Goal: Complete application form

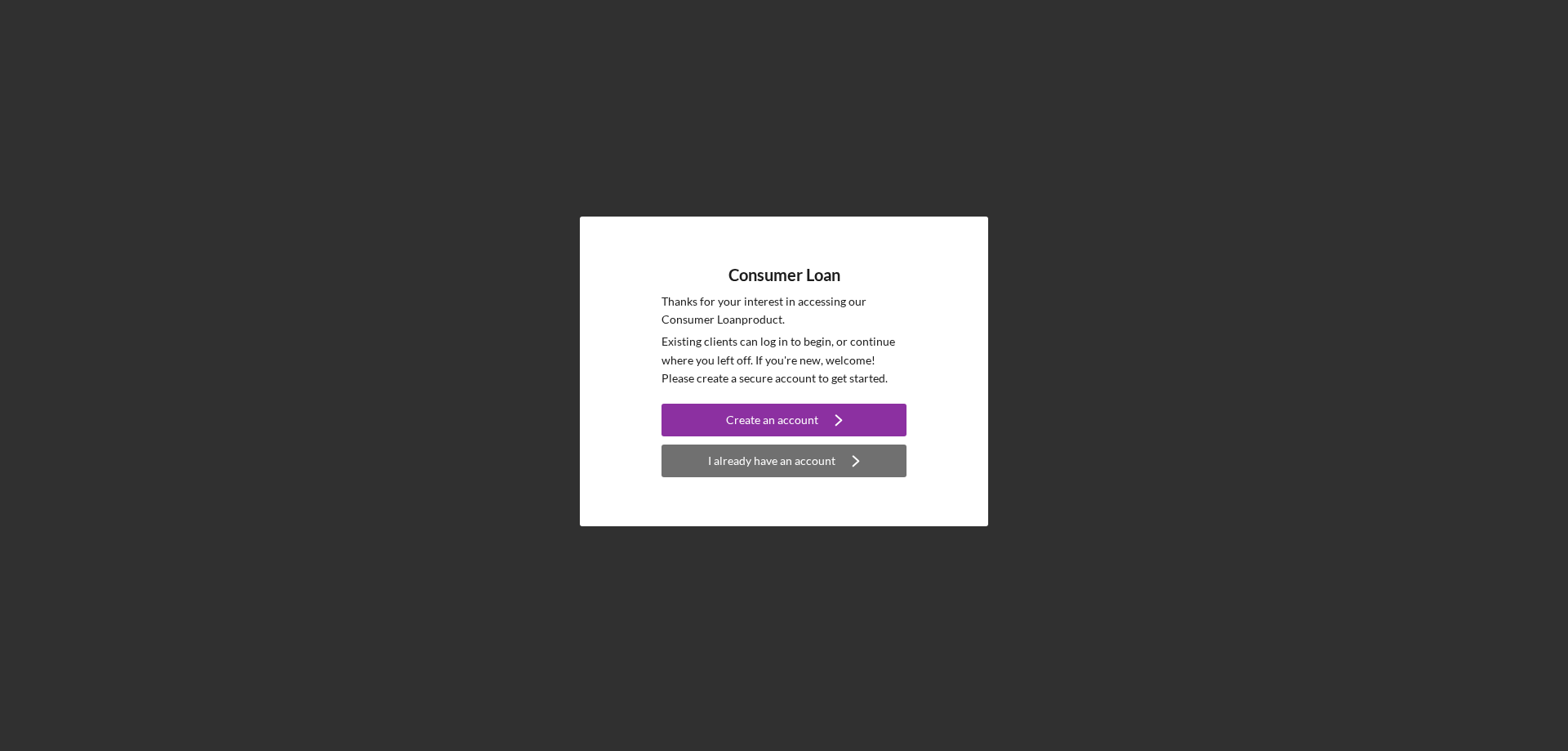
click at [781, 468] on div "I already have an account" at bounding box center [772, 461] width 128 height 33
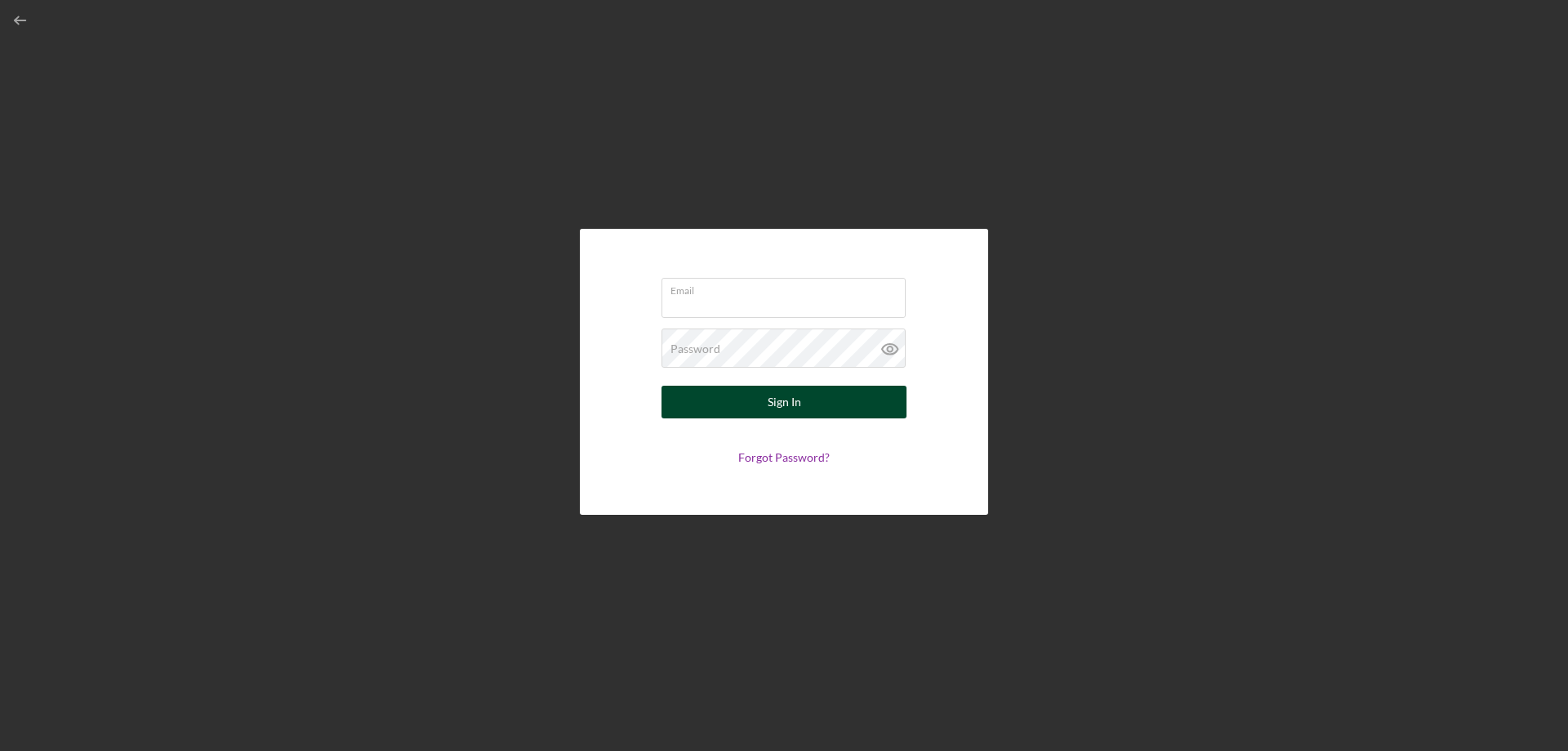
type input "[EMAIL_ADDRESS][DOMAIN_NAME]"
click at [764, 416] on button "Sign In" at bounding box center [784, 402] width 245 height 33
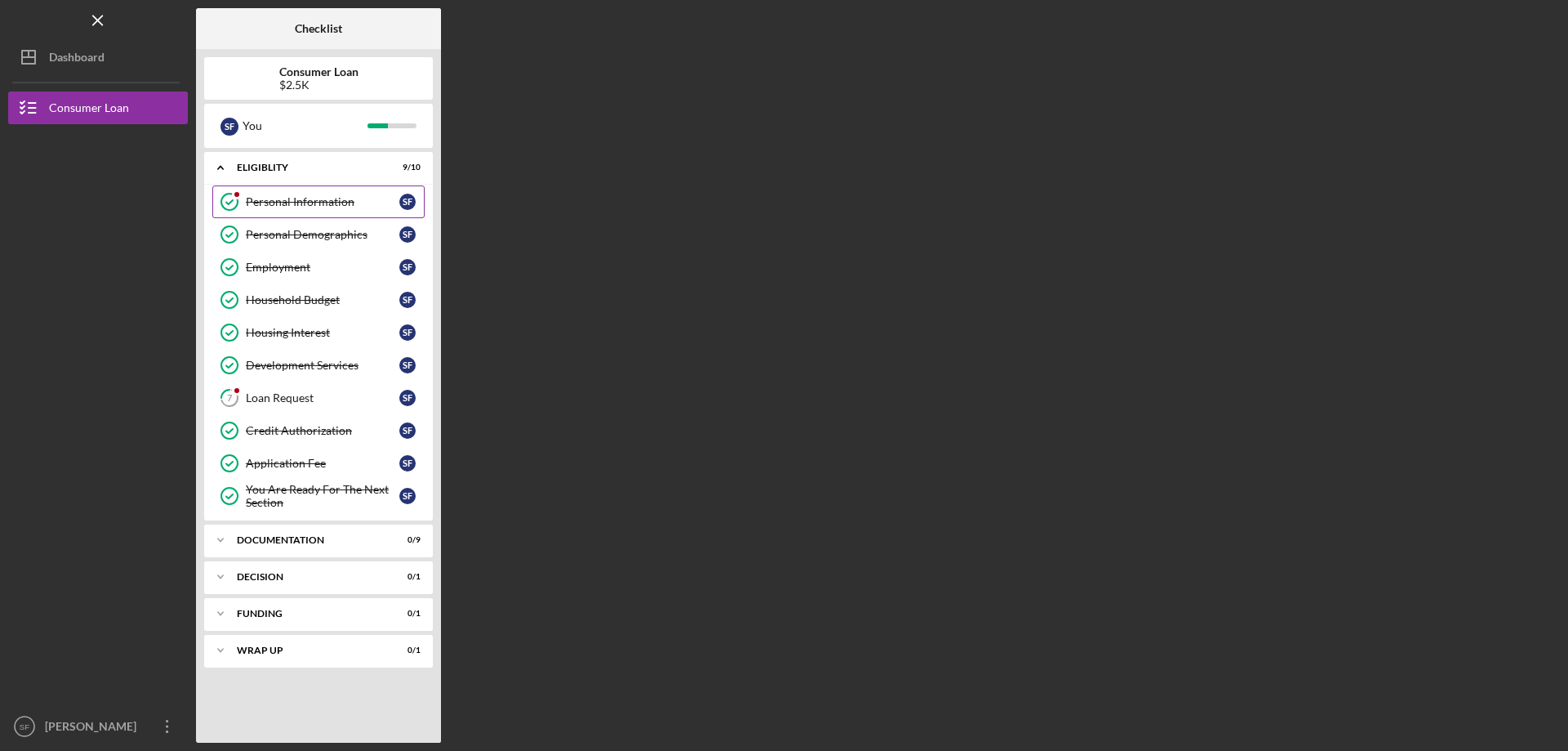
click at [265, 203] on div "Personal Information" at bounding box center [323, 202] width 154 height 13
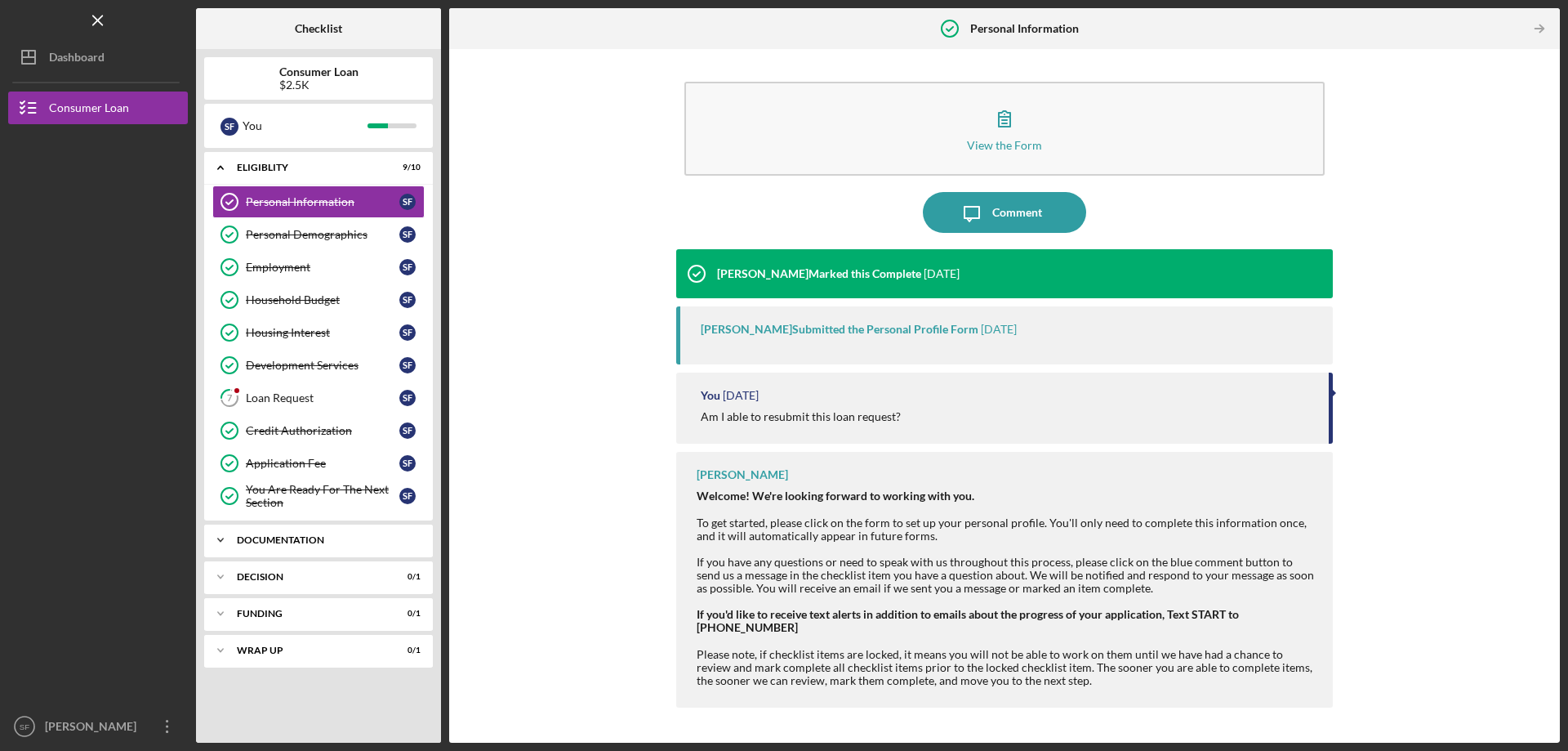
click at [289, 540] on div "Documentation" at bounding box center [324, 540] width 175 height 10
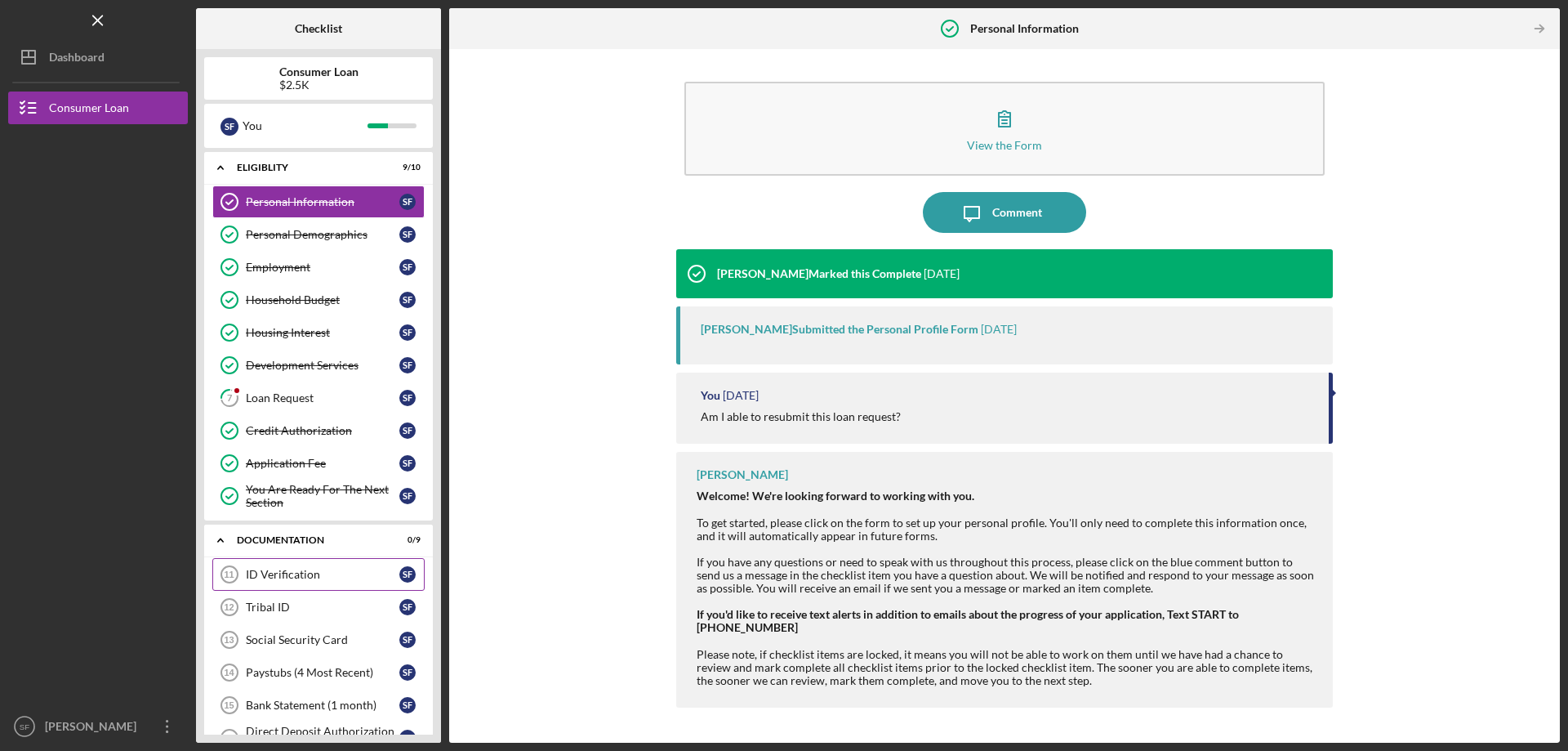
scroll to position [244, 0]
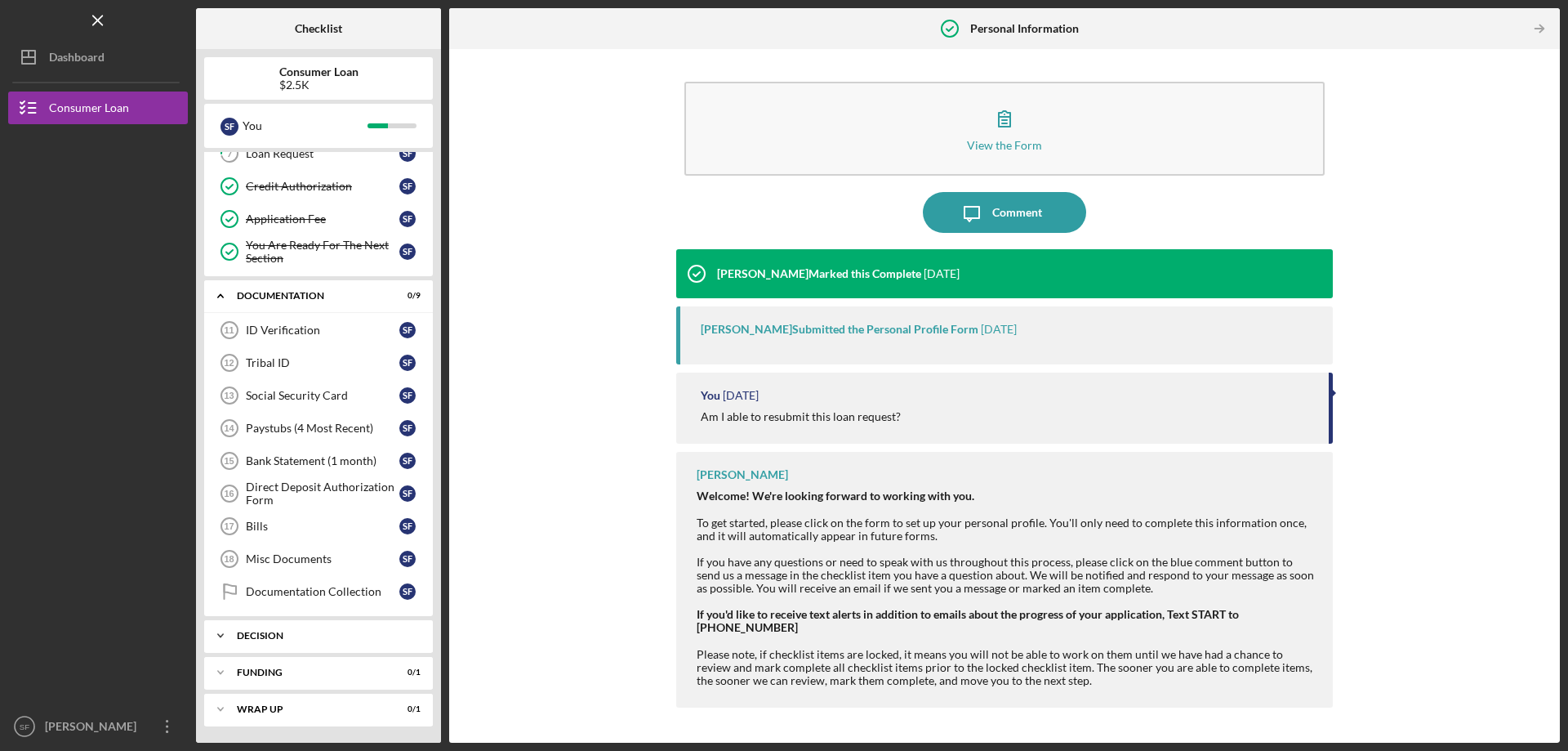
click at [302, 625] on div "Icon/Expander Decision 0 / 1" at bounding box center [319, 636] width 229 height 33
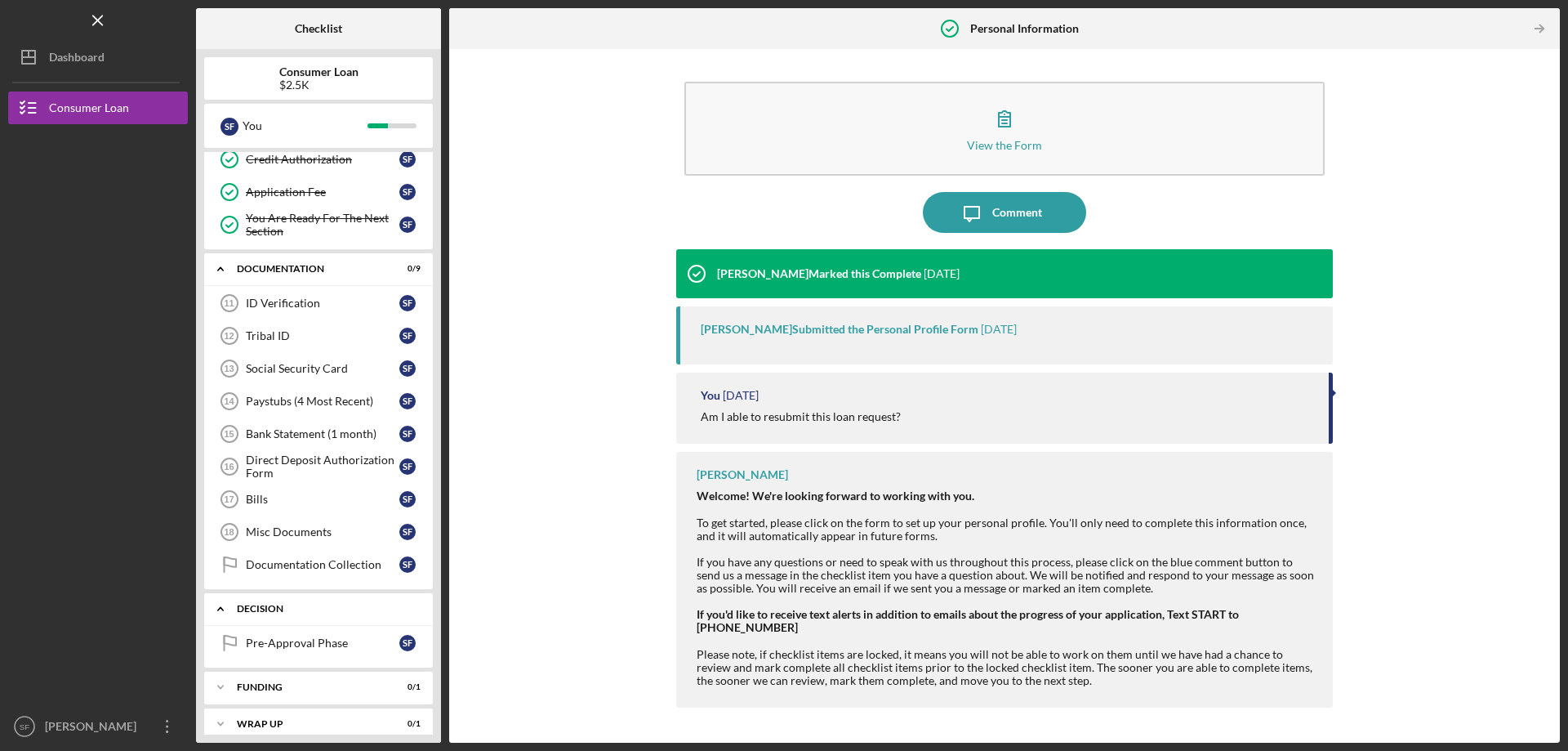
scroll to position [286, 0]
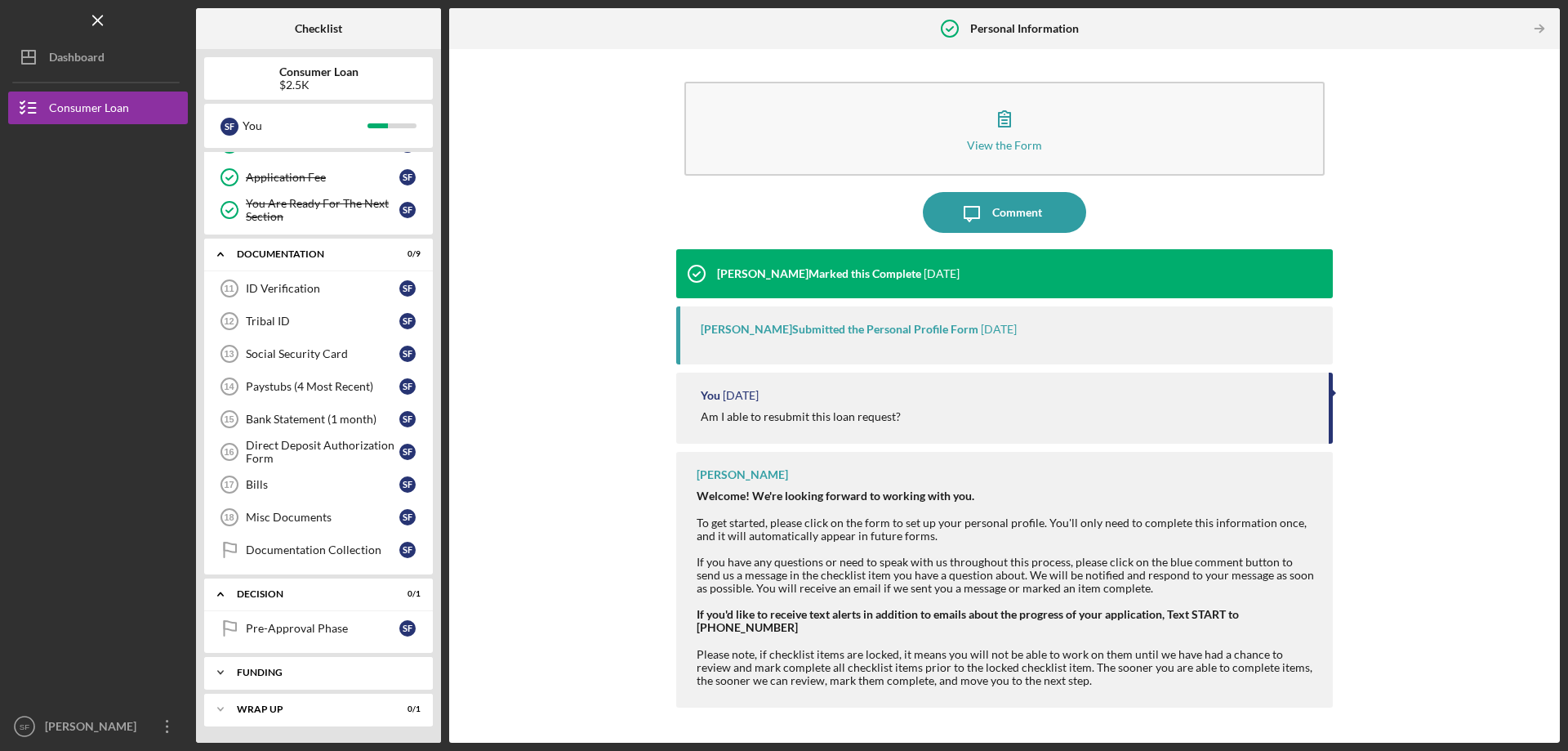
click at [299, 666] on div "Icon/Expander Funding 0 / 1" at bounding box center [319, 673] width 229 height 33
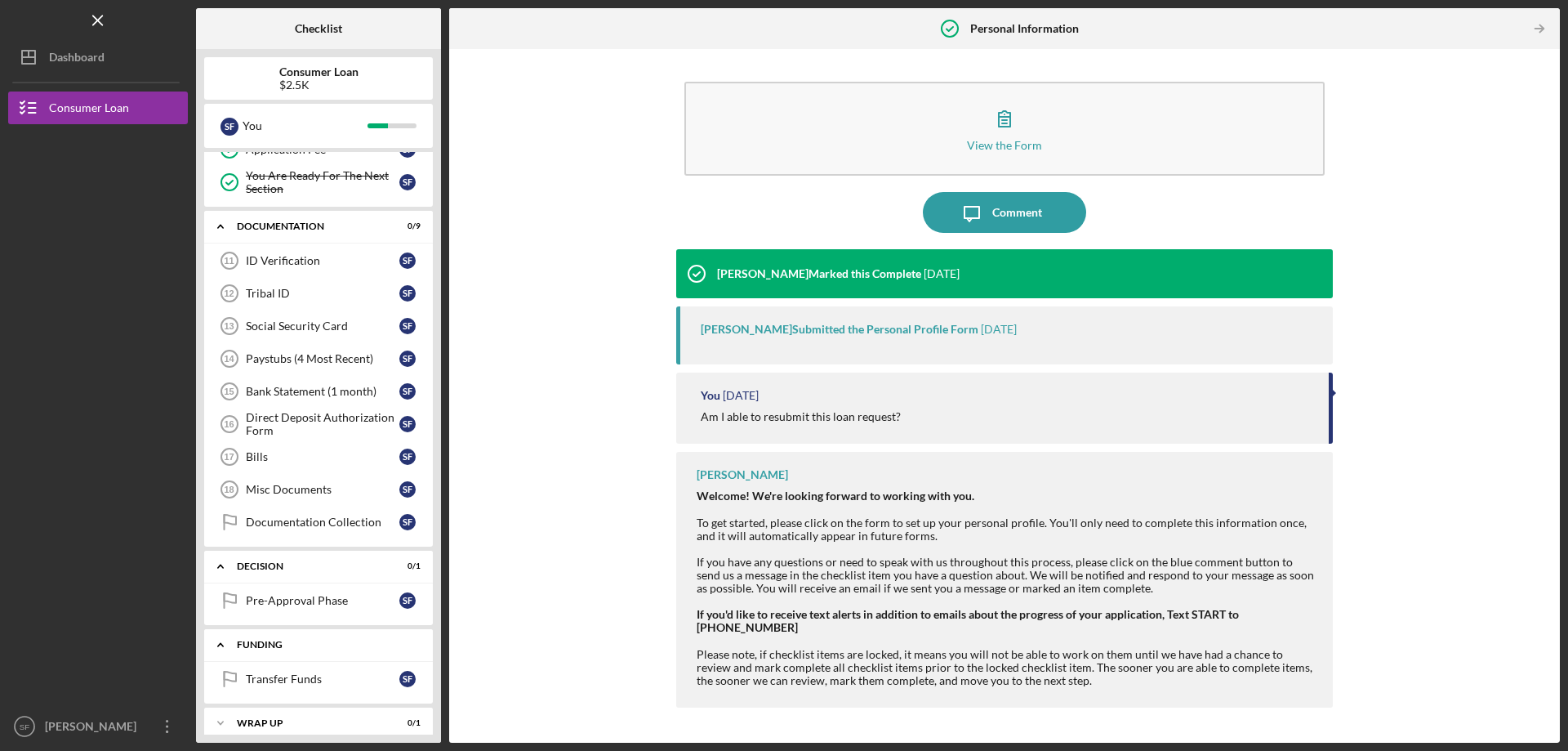
scroll to position [328, 0]
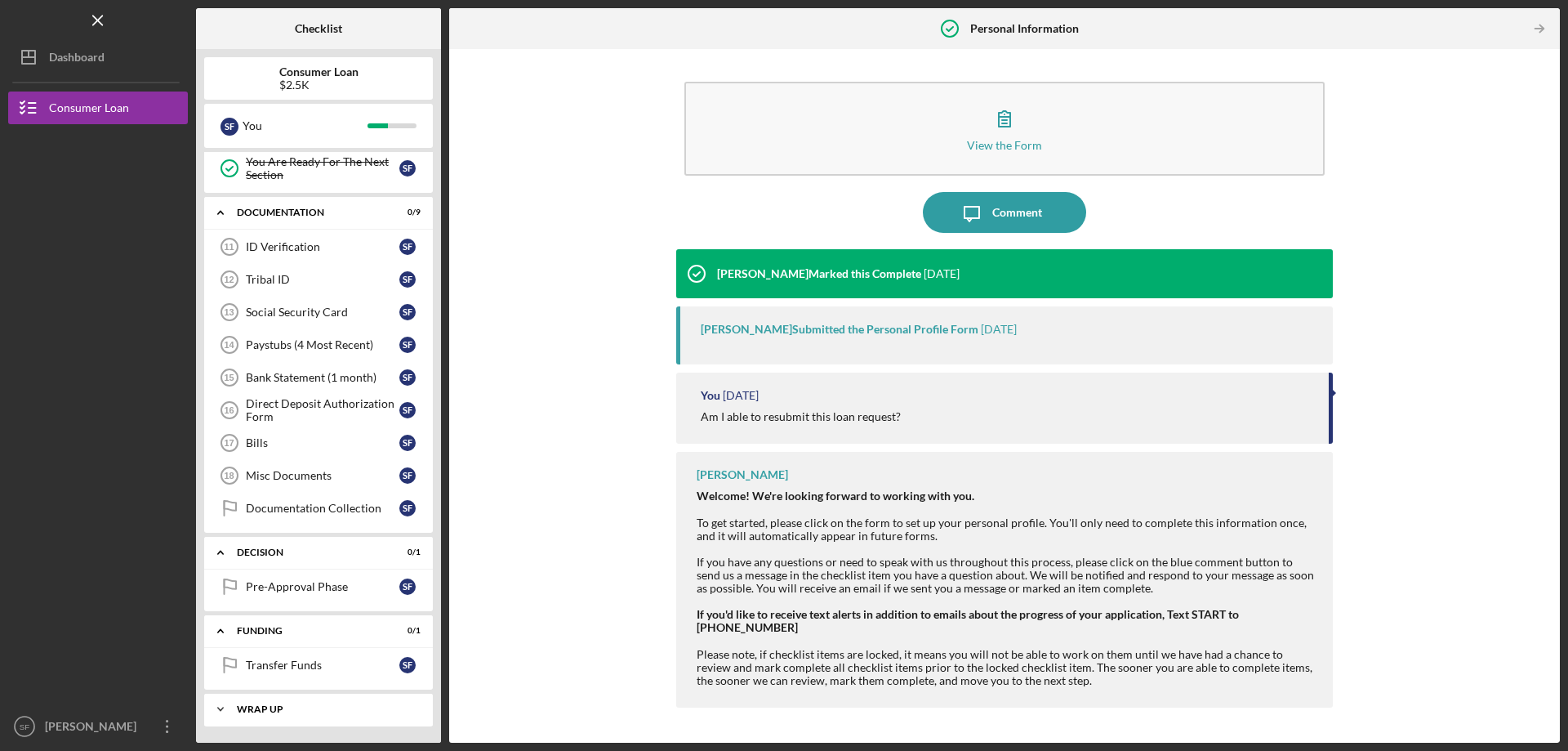
click at [301, 708] on div "Wrap up" at bounding box center [324, 709] width 175 height 10
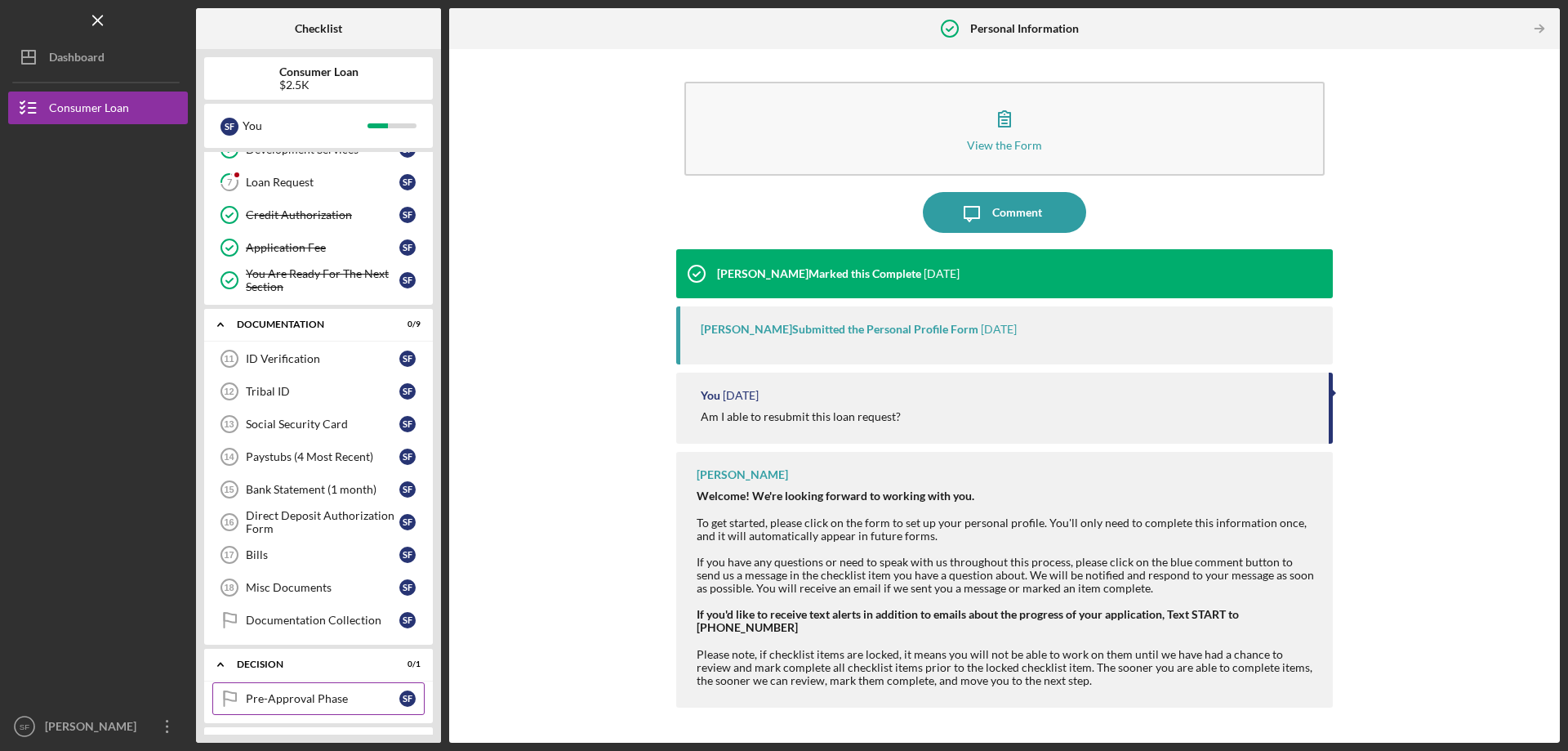
scroll to position [0, 0]
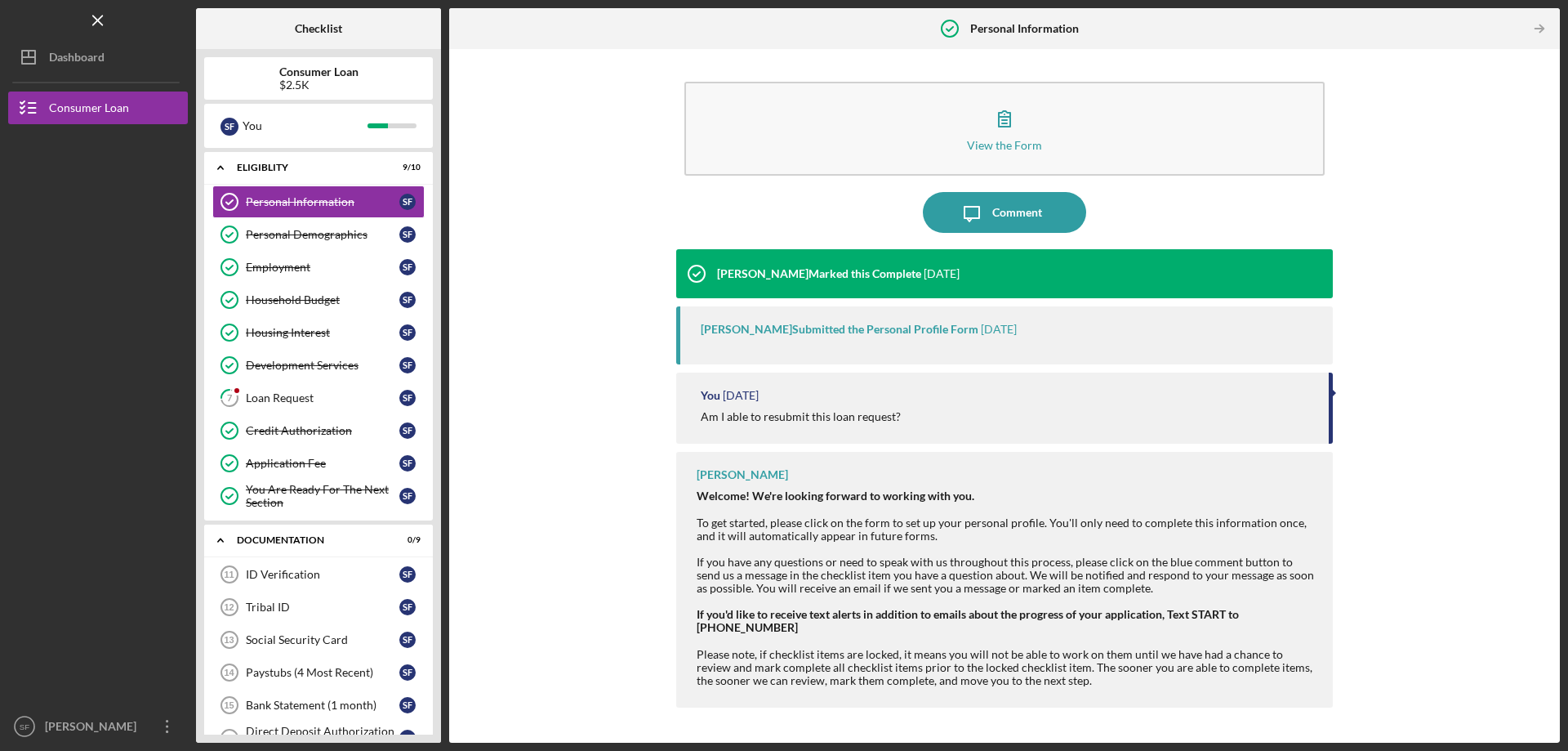
click at [563, 451] on div "View the Form Form Icon/Message Comment [PERSON_NAME] Marked this Complete [DAT…" at bounding box center [1004, 395] width 1094 height 677
click at [50, 727] on div "[PERSON_NAME]" at bounding box center [94, 729] width 107 height 37
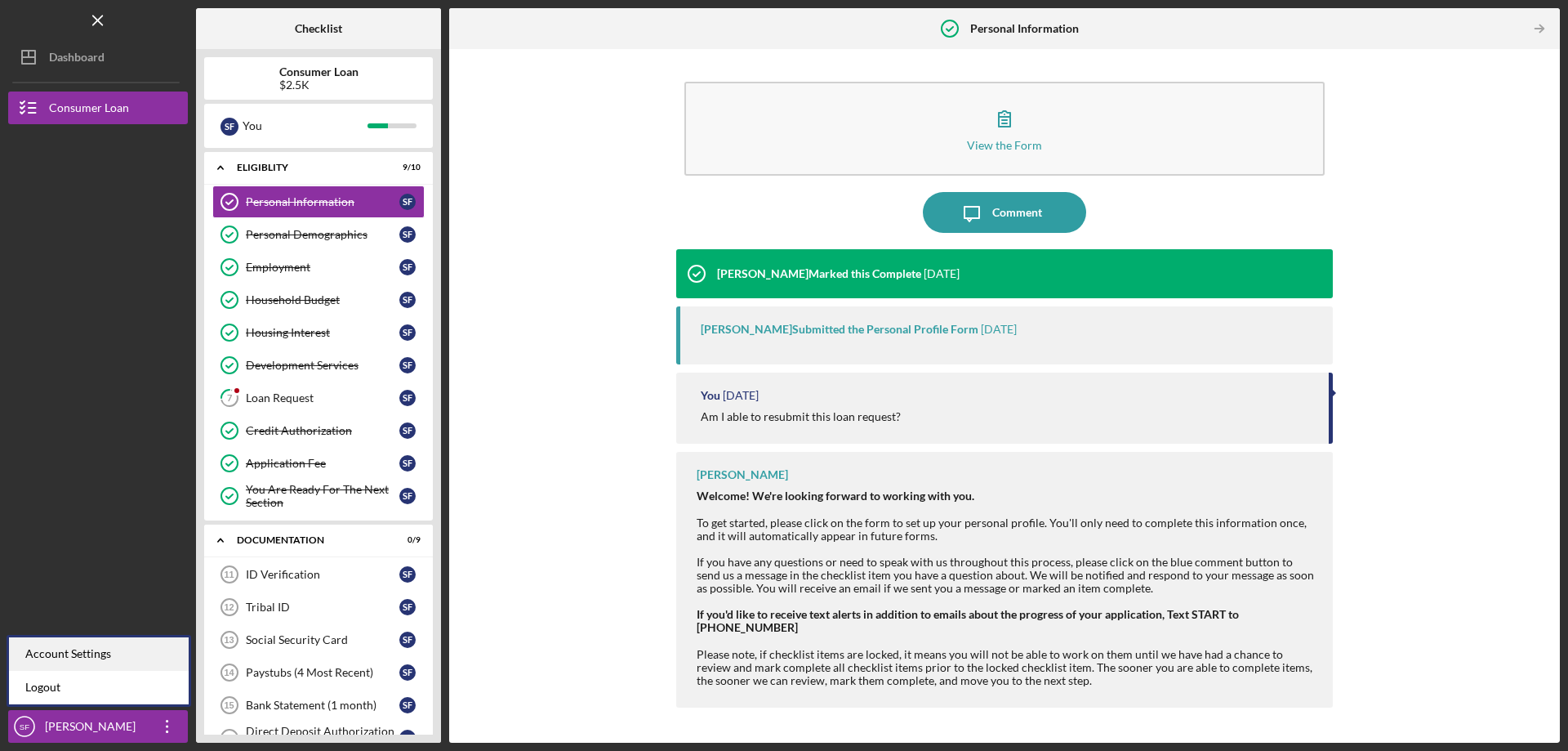
click at [102, 654] on div "Account Settings" at bounding box center [99, 654] width 180 height 34
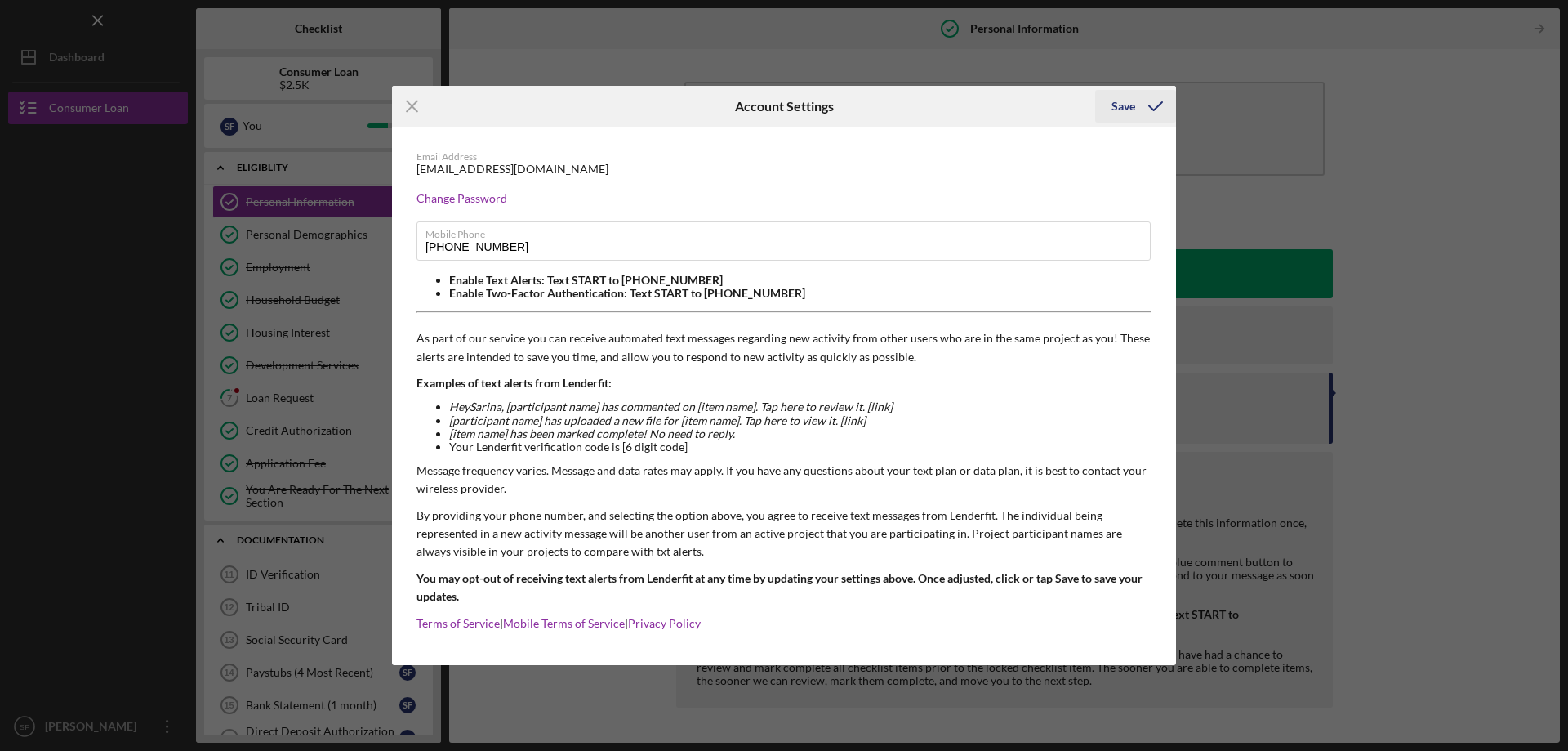
click at [1149, 97] on icon "submit" at bounding box center [1155, 107] width 41 height 41
